Goal: Use online tool/utility

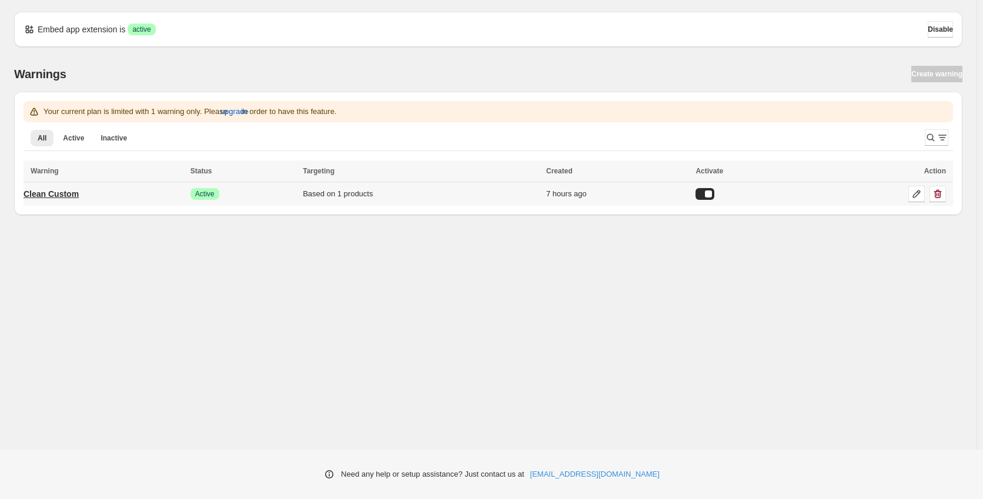
click at [61, 195] on p "Clean Custom" at bounding box center [51, 194] width 55 height 12
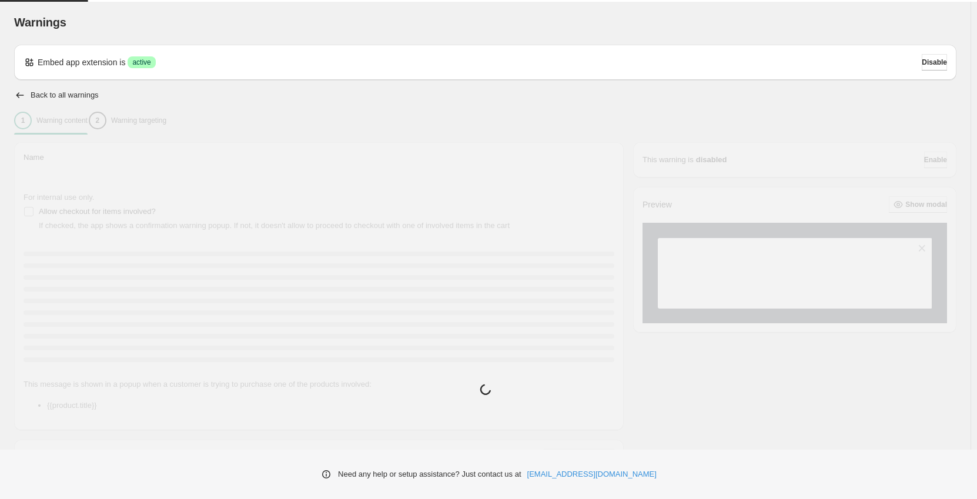
type input "**********"
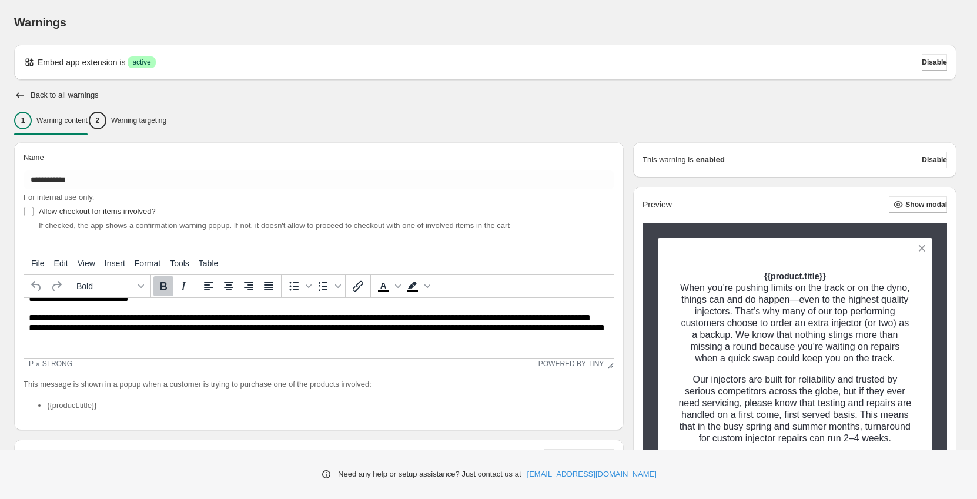
scroll to position [164, 0]
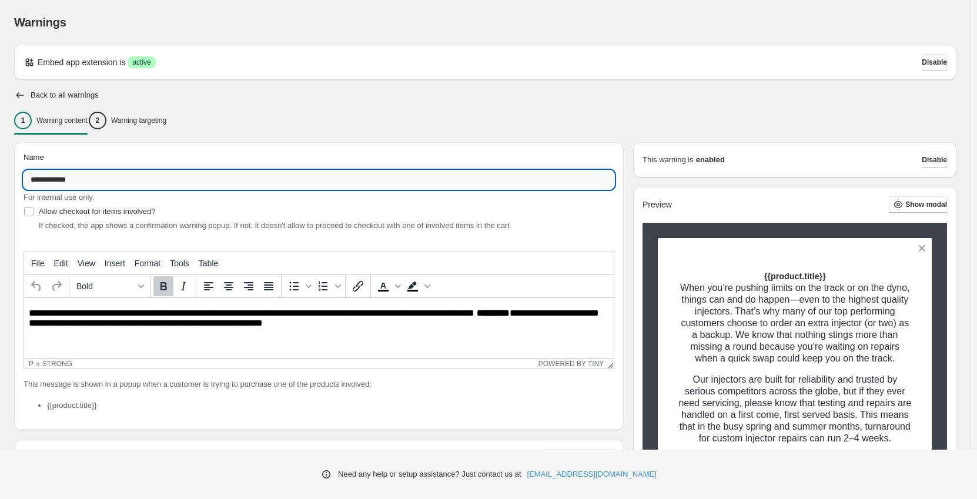
drag, startPoint x: 79, startPoint y: 176, endPoint x: 26, endPoint y: 177, distance: 52.3
click at [26, 177] on input "**********" at bounding box center [319, 180] width 591 height 19
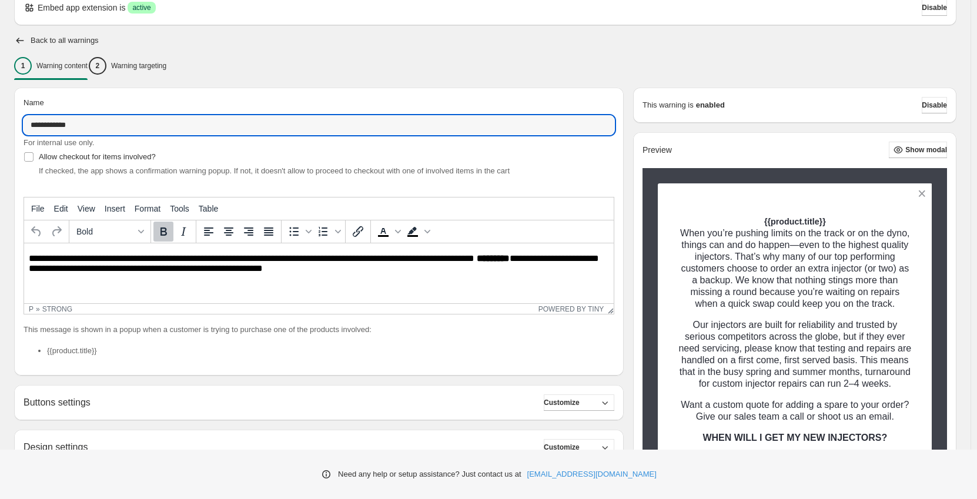
scroll to position [0, 0]
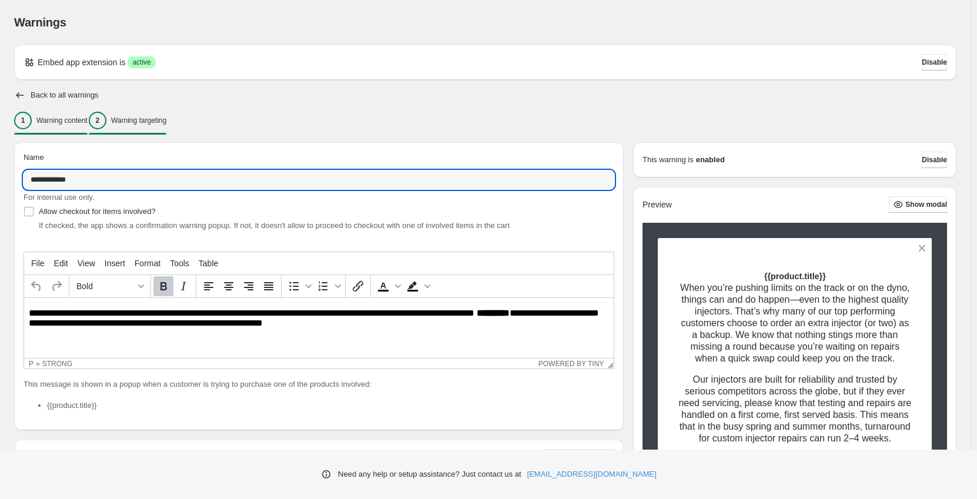
click at [165, 121] on p "Warning targeting" at bounding box center [138, 120] width 55 height 9
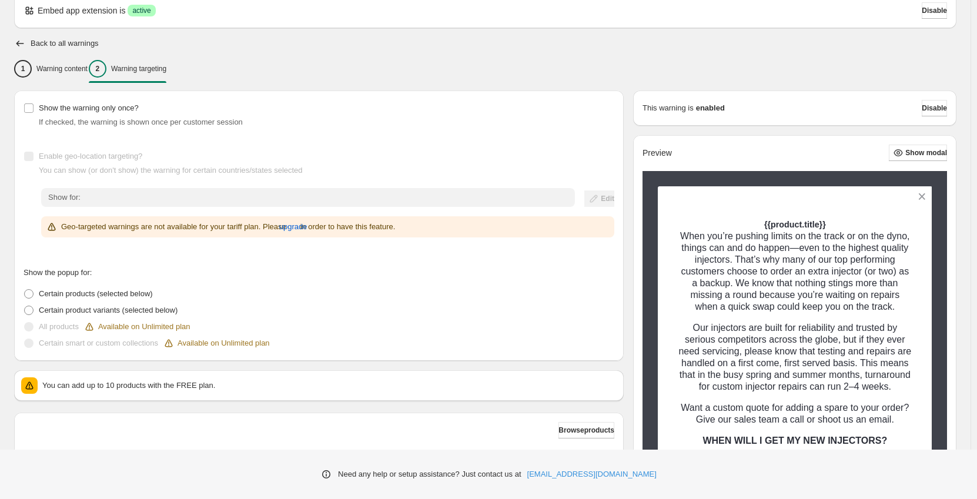
scroll to position [235, 0]
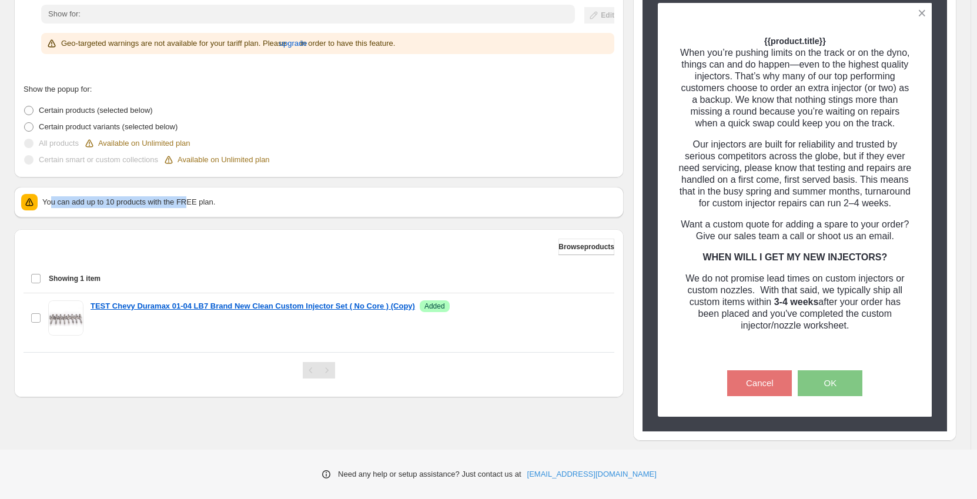
drag, startPoint x: 184, startPoint y: 202, endPoint x: 50, endPoint y: 204, distance: 133.5
click at [50, 204] on p "You can add up to 10 products with the FREE plan." at bounding box center [329, 202] width 575 height 12
drag, startPoint x: 225, startPoint y: 201, endPoint x: 39, endPoint y: 203, distance: 185.3
click at [39, 203] on div "You can add up to 10 products with the FREE plan." at bounding box center [319, 202] width 596 height 16
